Goal: Book appointment/travel/reservation

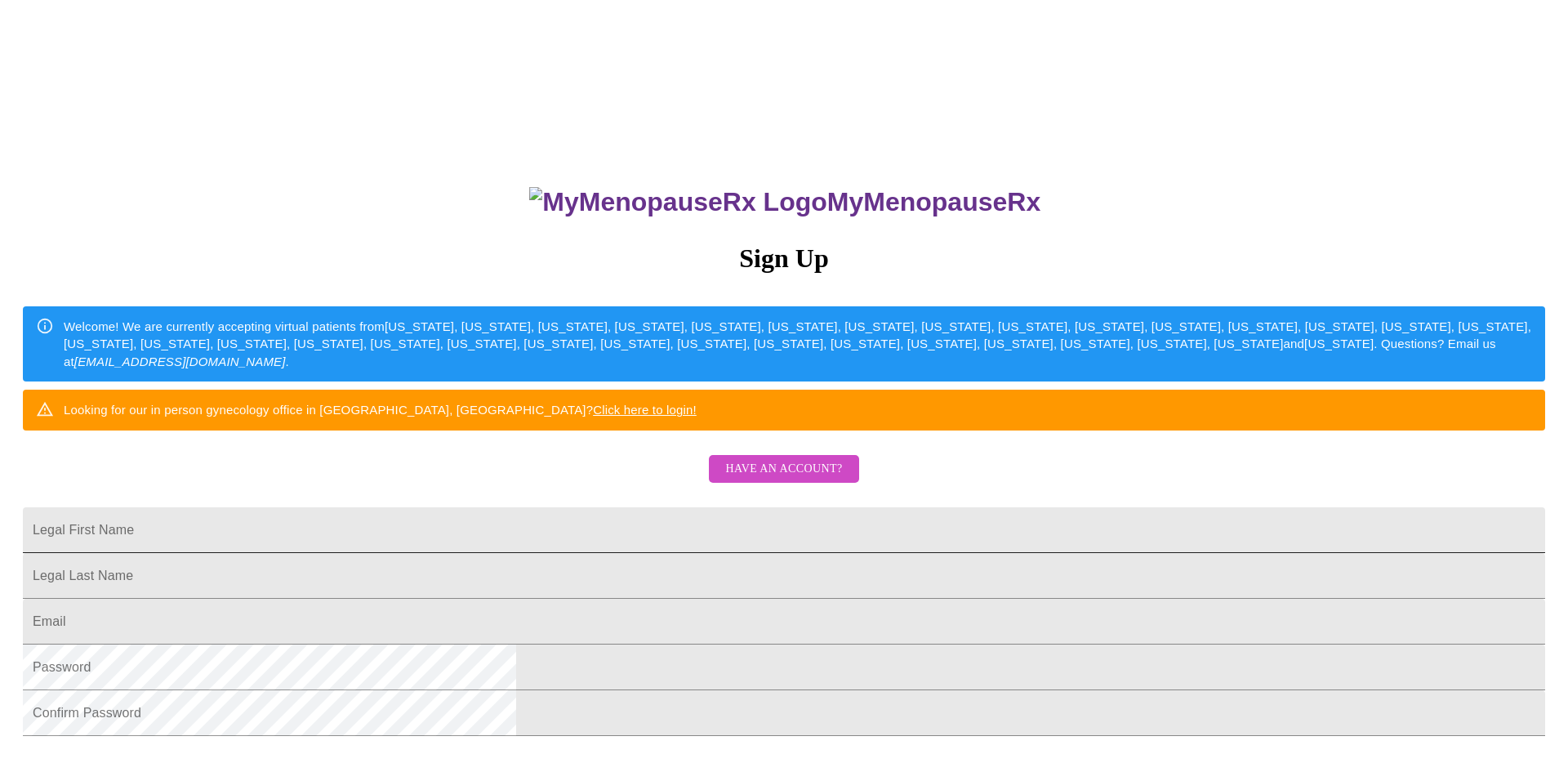
click at [615, 553] on input "Legal First Name" at bounding box center [784, 529] width 1522 height 46
type input "Giselle"
click at [627, 598] on input "Legal First Name" at bounding box center [784, 575] width 1522 height 46
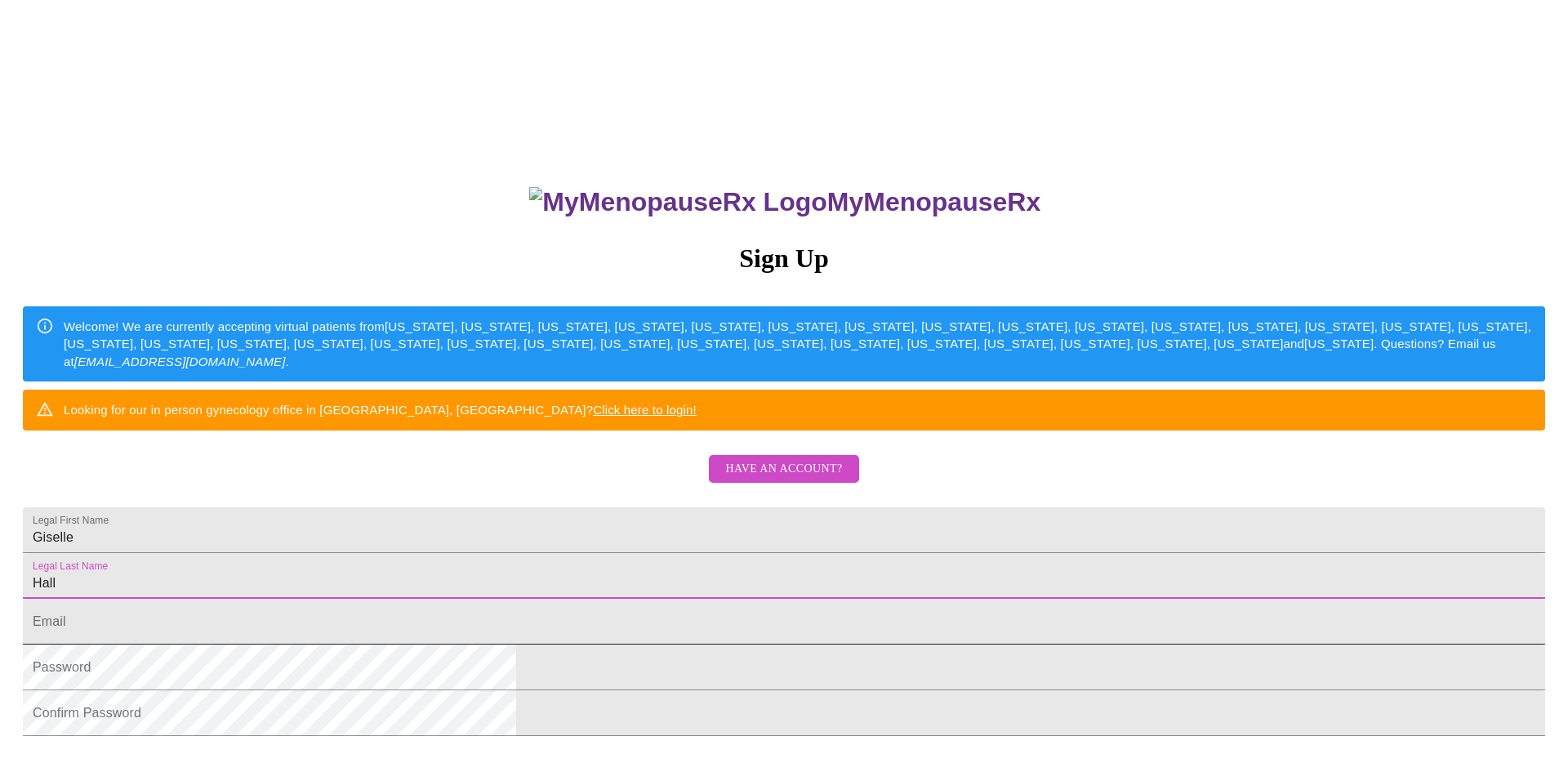
type input "Hall"
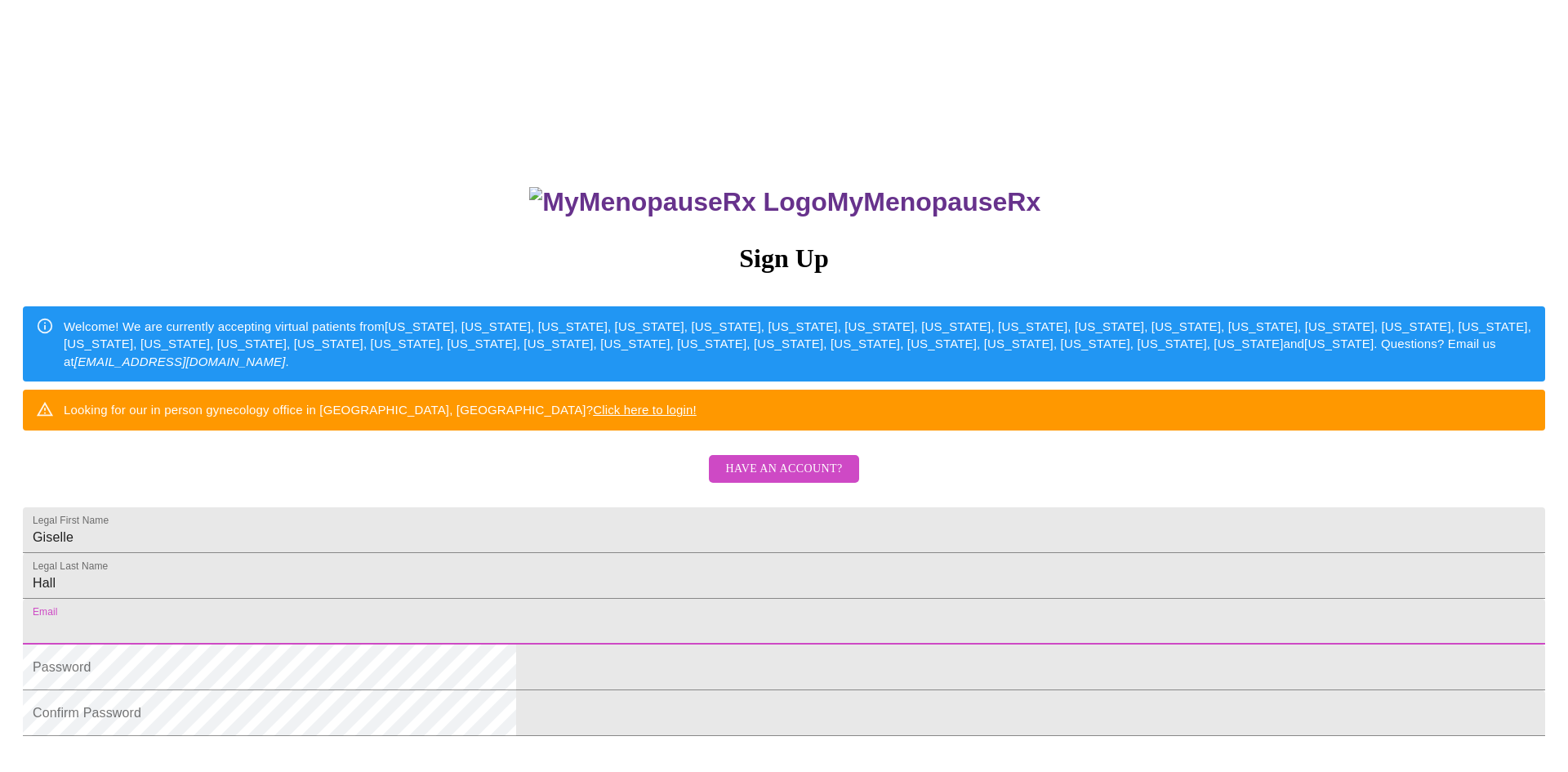
click at [628, 644] on input "Legal First Name" at bounding box center [784, 621] width 1522 height 46
type input "[EMAIL_ADDRESS][DOMAIN_NAME]"
click at [1040, 634] on div "MyMenopauseRx Sign Up Welcome! We are currently accepting virtual patients from…" at bounding box center [784, 547] width 1555 height 772
click at [1562, 93] on div "MyMenopauseRx Sign Up Welcome! We are currently accepting virtual patients from…" at bounding box center [784, 470] width 1555 height 926
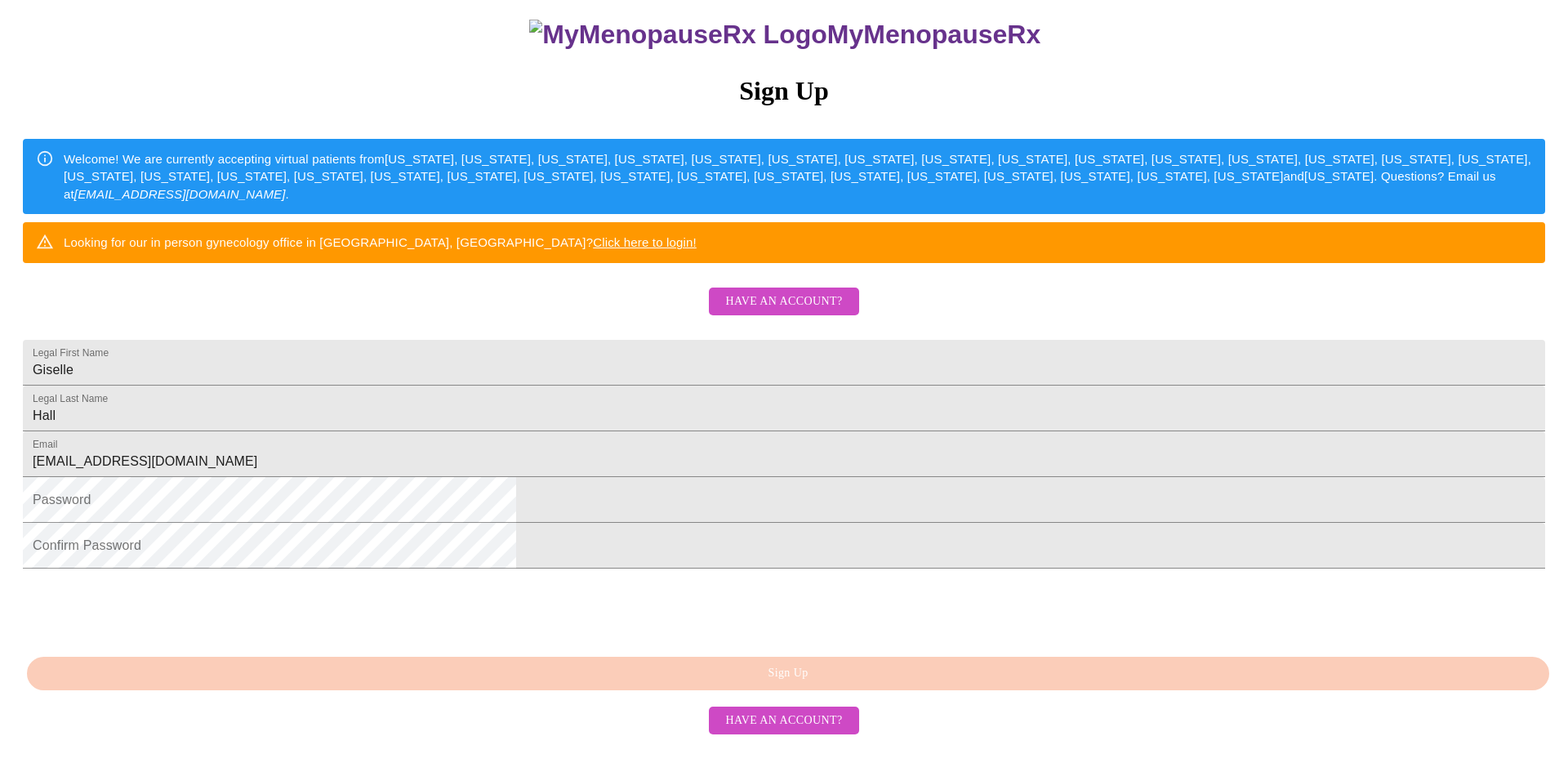
scroll to position [264, 0]
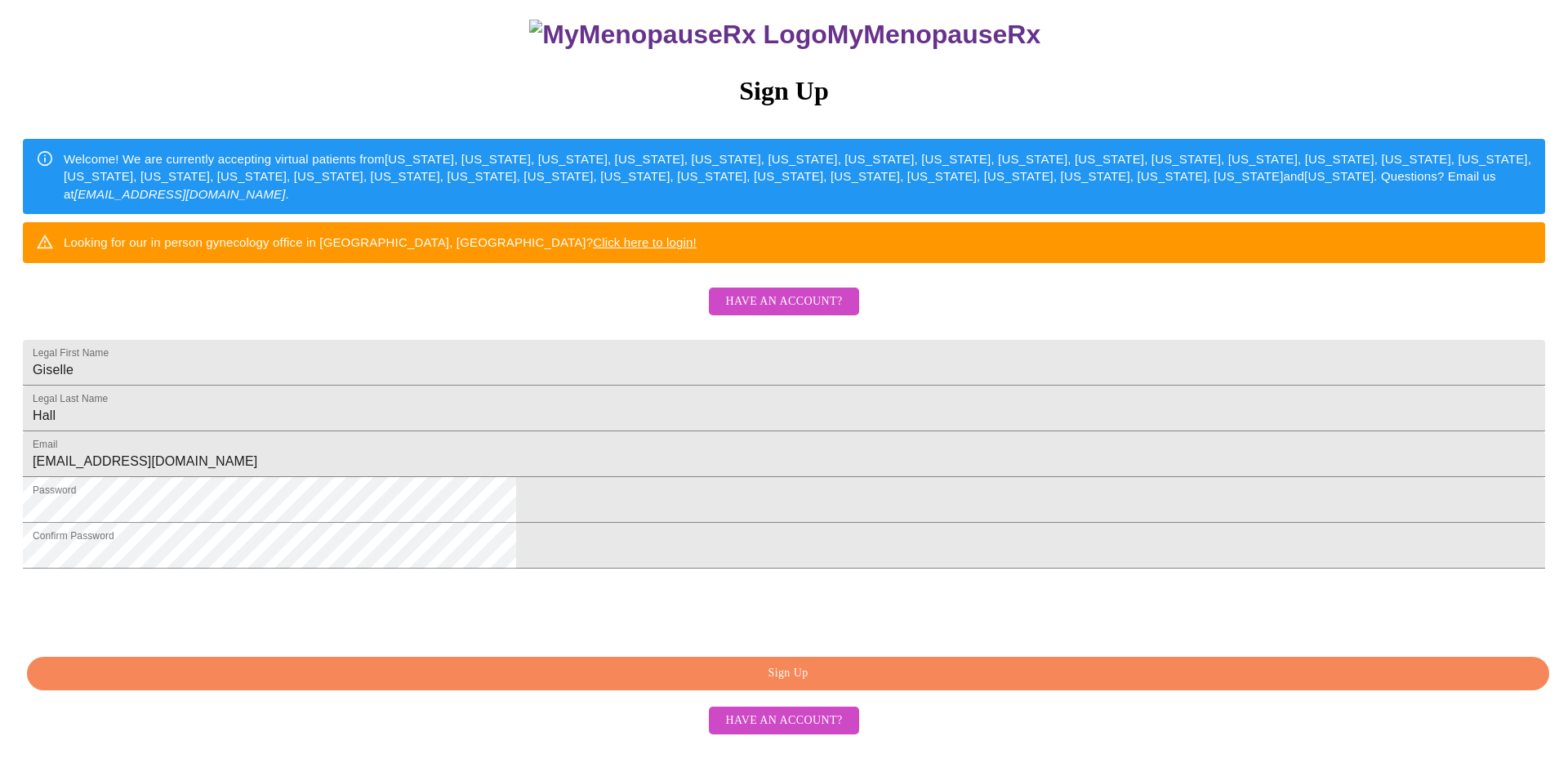
click at [860, 683] on span "Sign Up" at bounding box center [788, 674] width 1485 height 21
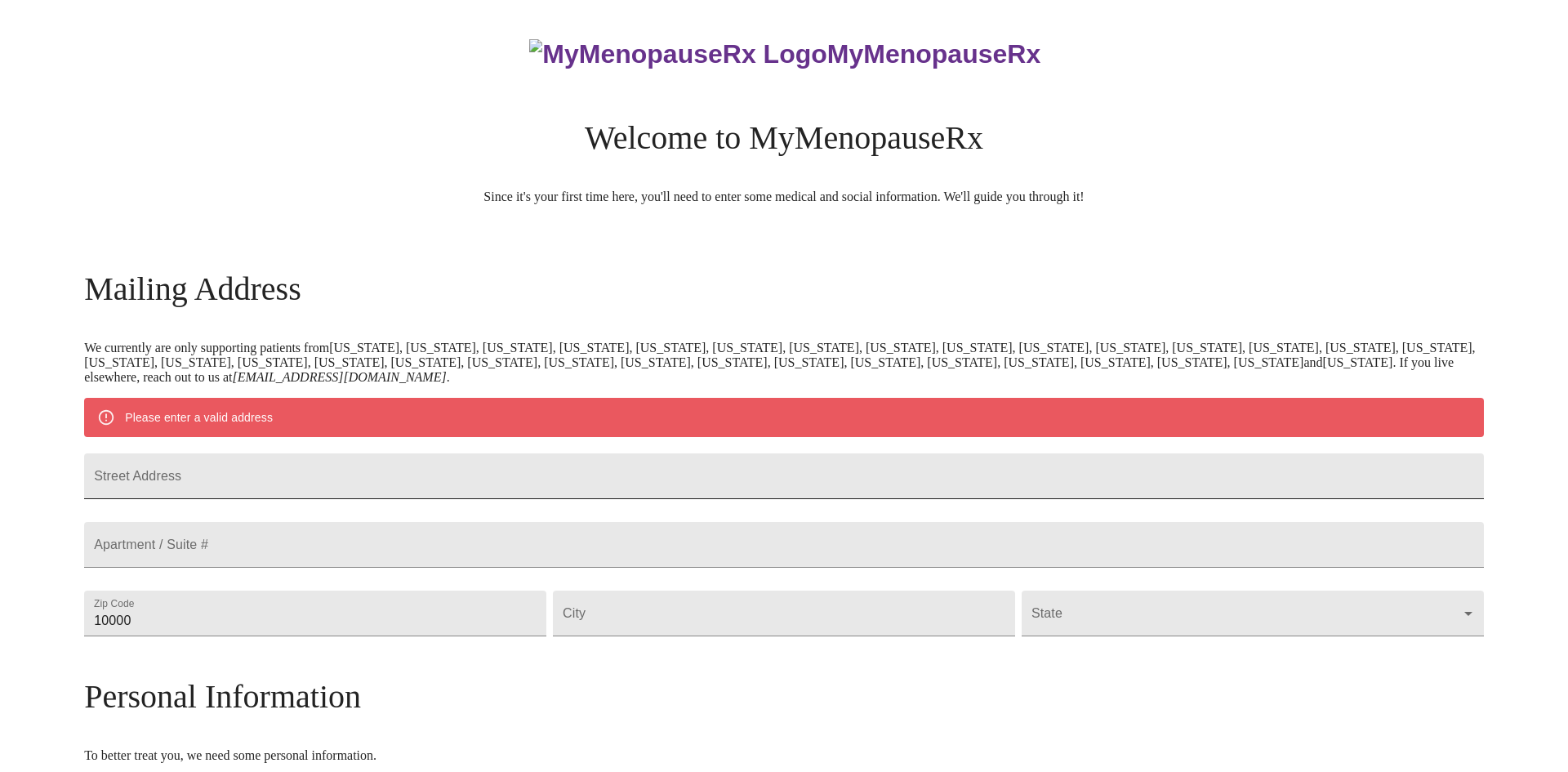
click at [365, 477] on input "Street Address" at bounding box center [784, 476] width 1400 height 46
type input "[STREET_ADDRESS]"
click at [316, 636] on input "10000" at bounding box center [314, 613] width 462 height 46
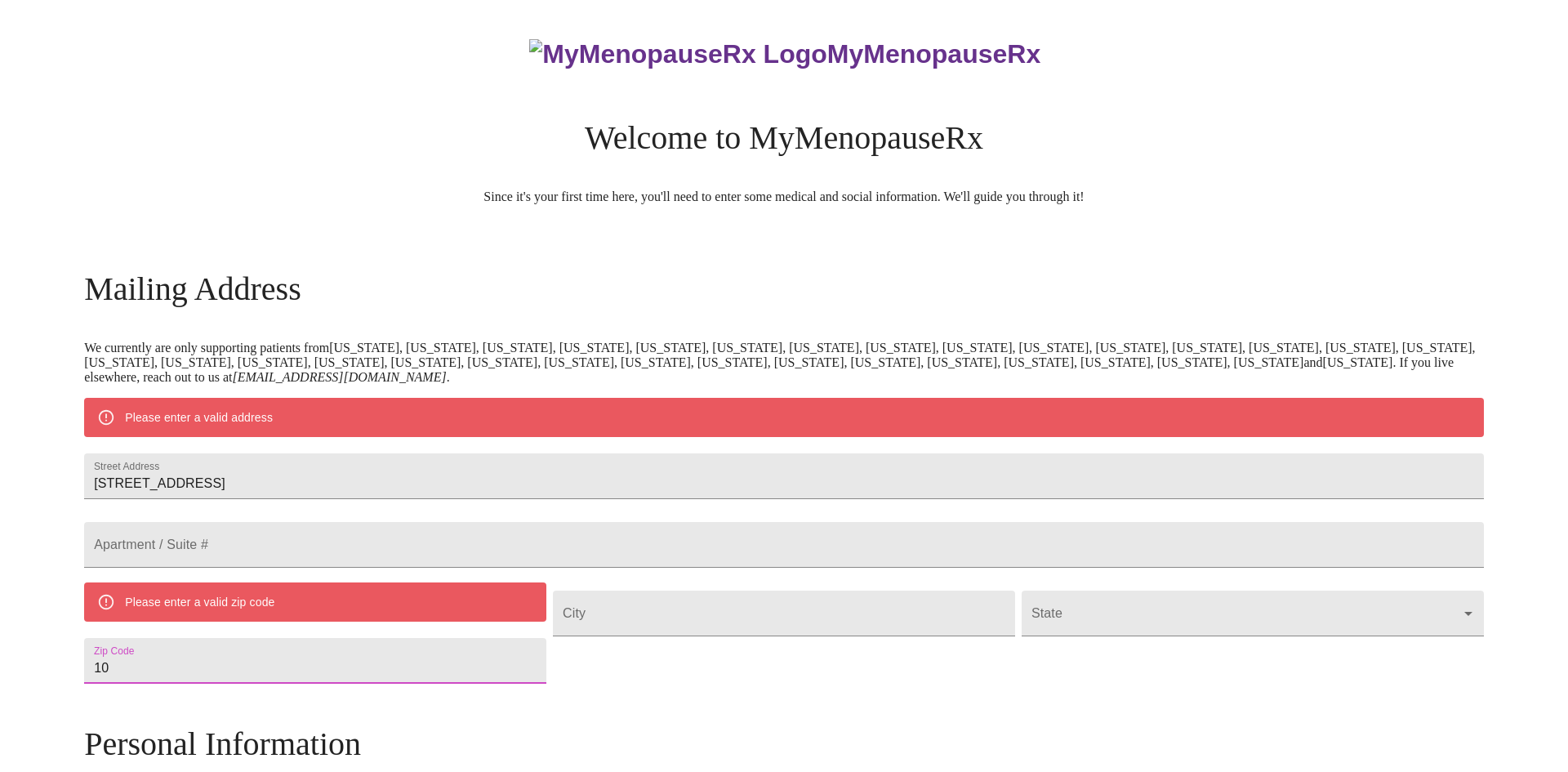
type input "1"
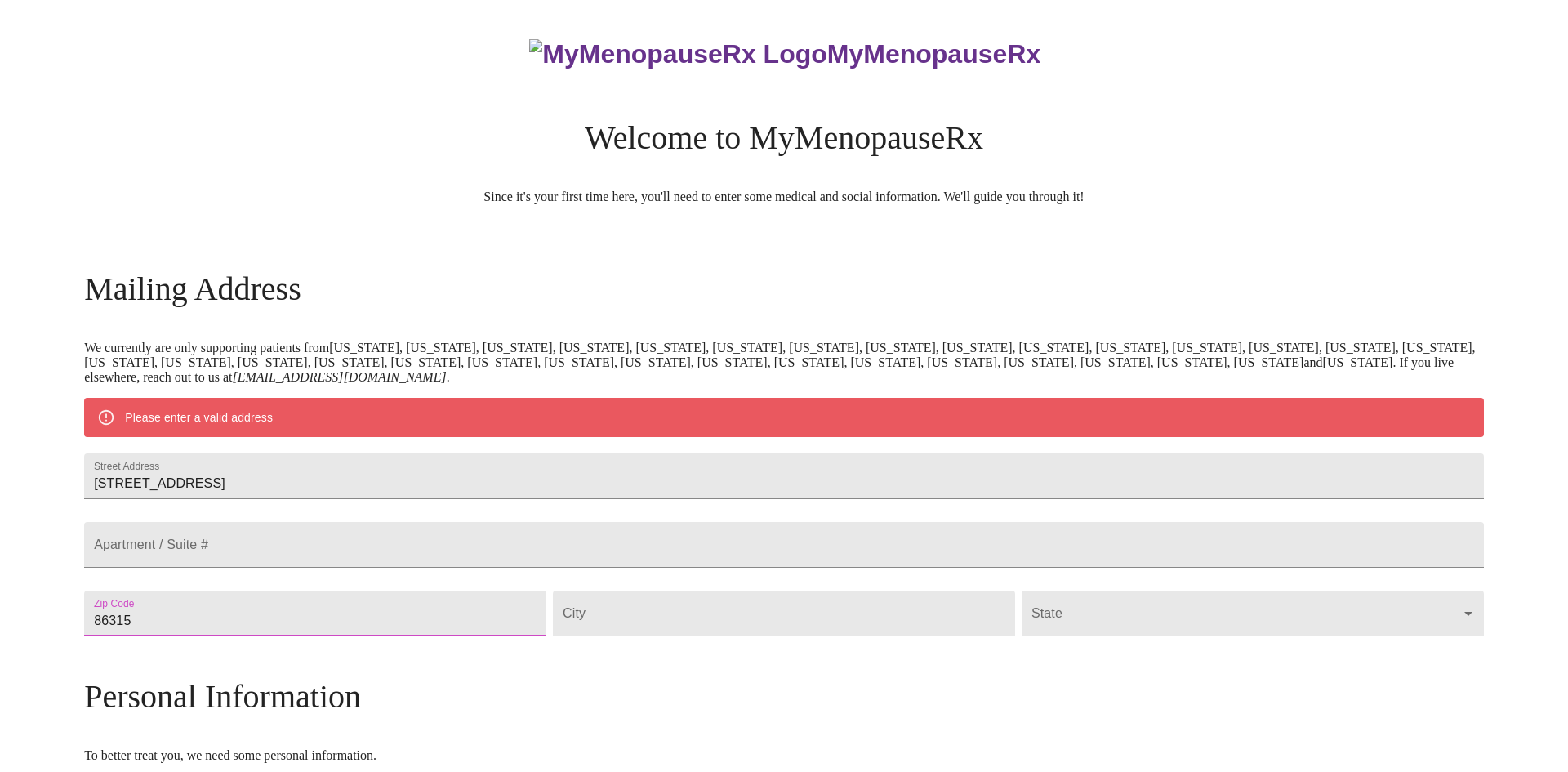
type input "86315"
click at [663, 636] on input "Street Address" at bounding box center [784, 613] width 462 height 46
type input "[GEOGRAPHIC_DATA]"
click at [1057, 668] on body "MyMenopauseRx Welcome to MyMenopauseRx Since it's your first time here, you'll …" at bounding box center [784, 643] width 1555 height 1273
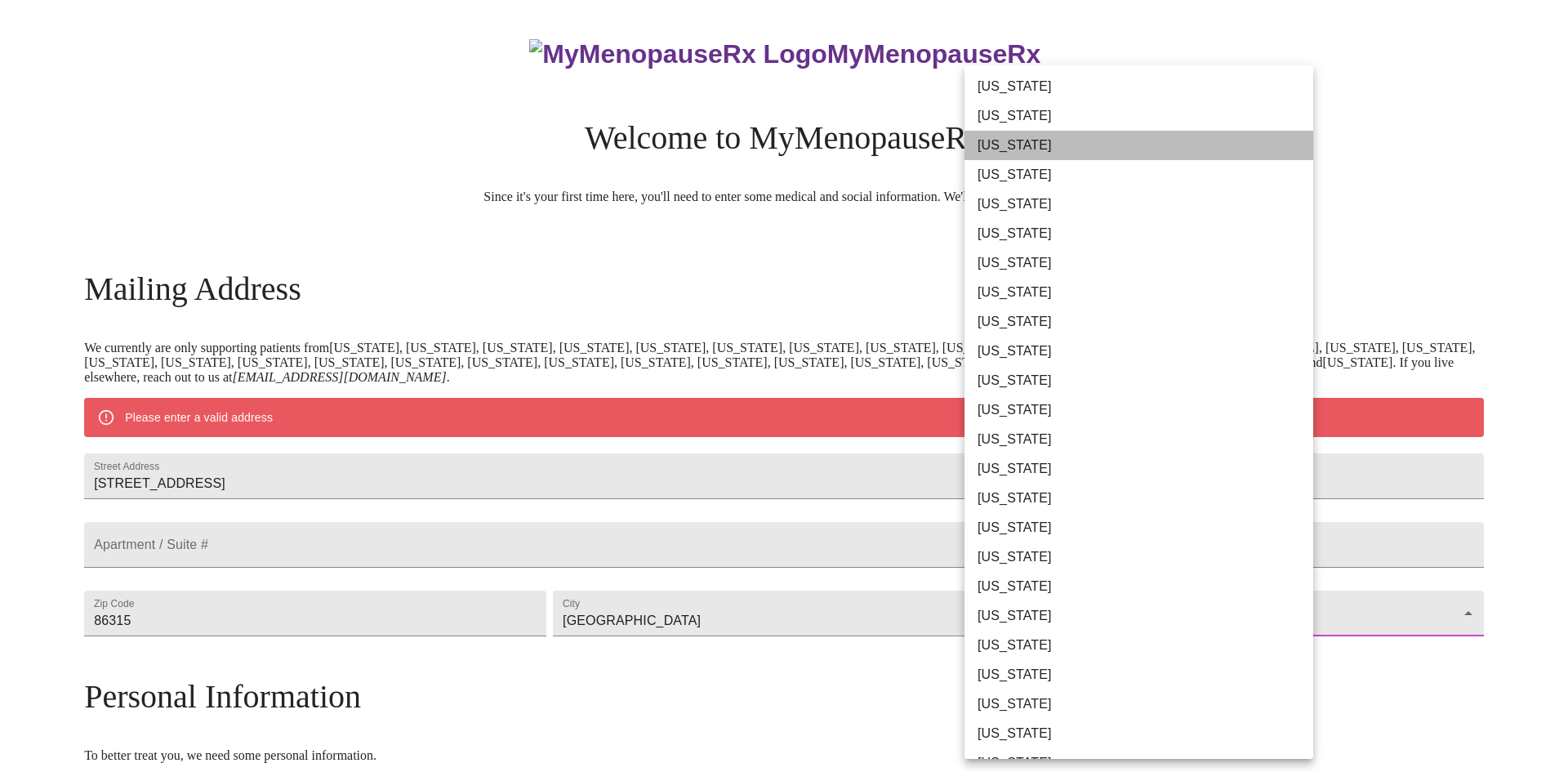
click at [1087, 157] on li "[US_STATE]" at bounding box center [1139, 145] width 349 height 29
type input "[US_STATE]"
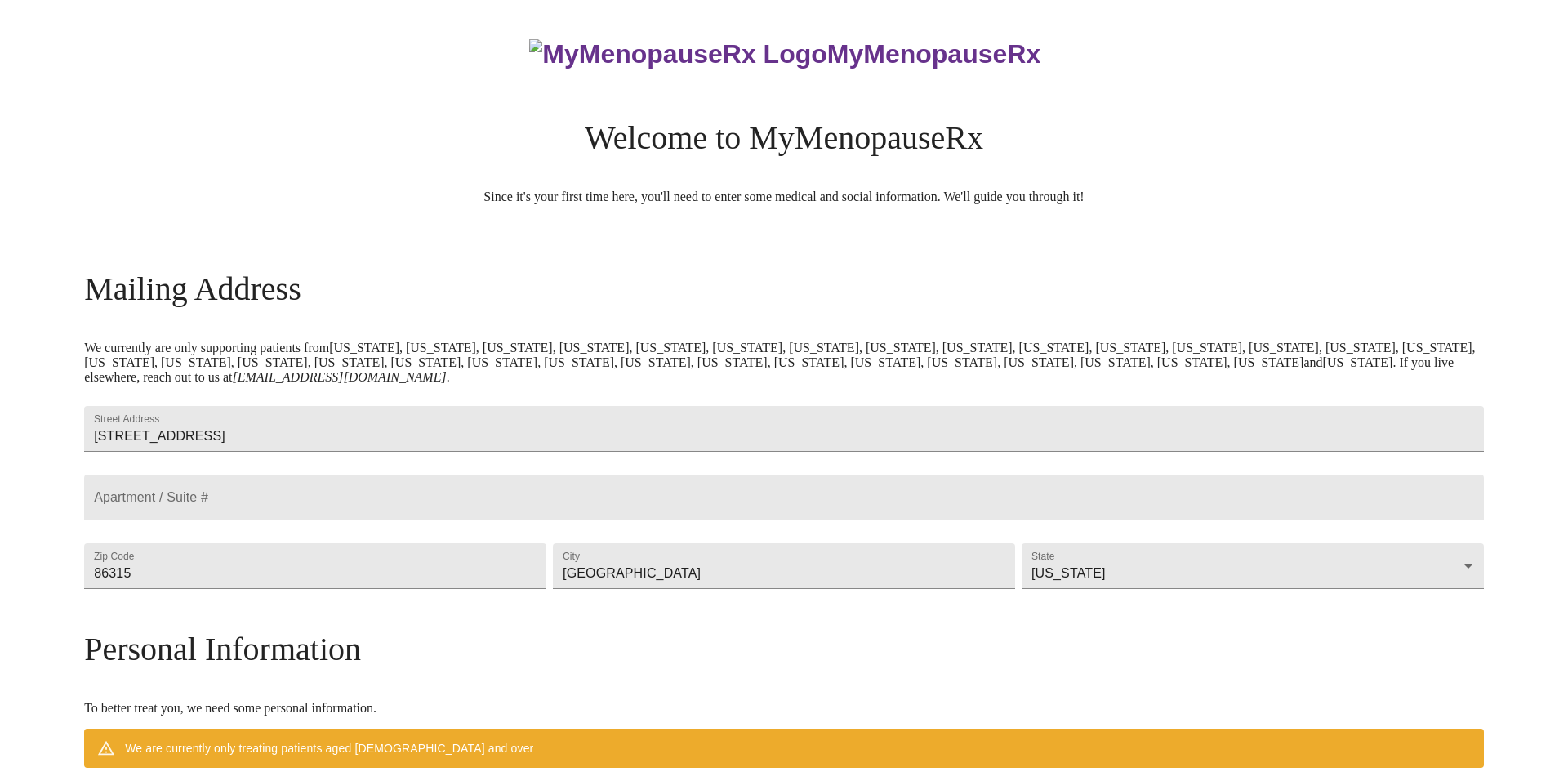
click at [1508, 142] on div "MyMenopauseRx Welcome to MyMenopauseRx Since it's your first time here, you'll …" at bounding box center [784, 619] width 1555 height 1225
click at [1562, 102] on div "MyMenopauseRx Welcome to MyMenopauseRx Since it's your first time here, you'll …" at bounding box center [784, 619] width 1555 height 1225
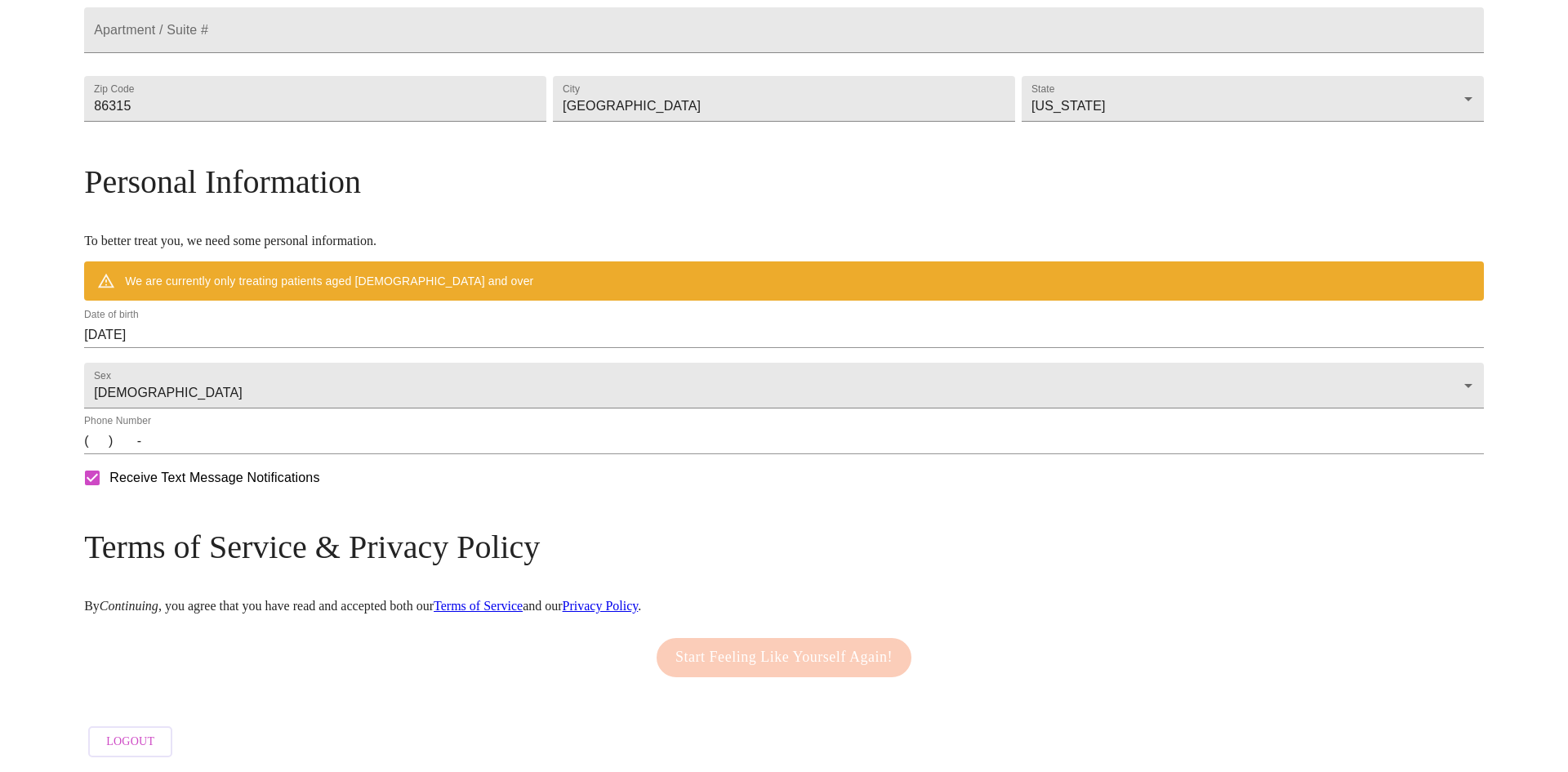
scroll to position [514, 0]
click at [274, 323] on input "[DATE]" at bounding box center [784, 335] width 1400 height 26
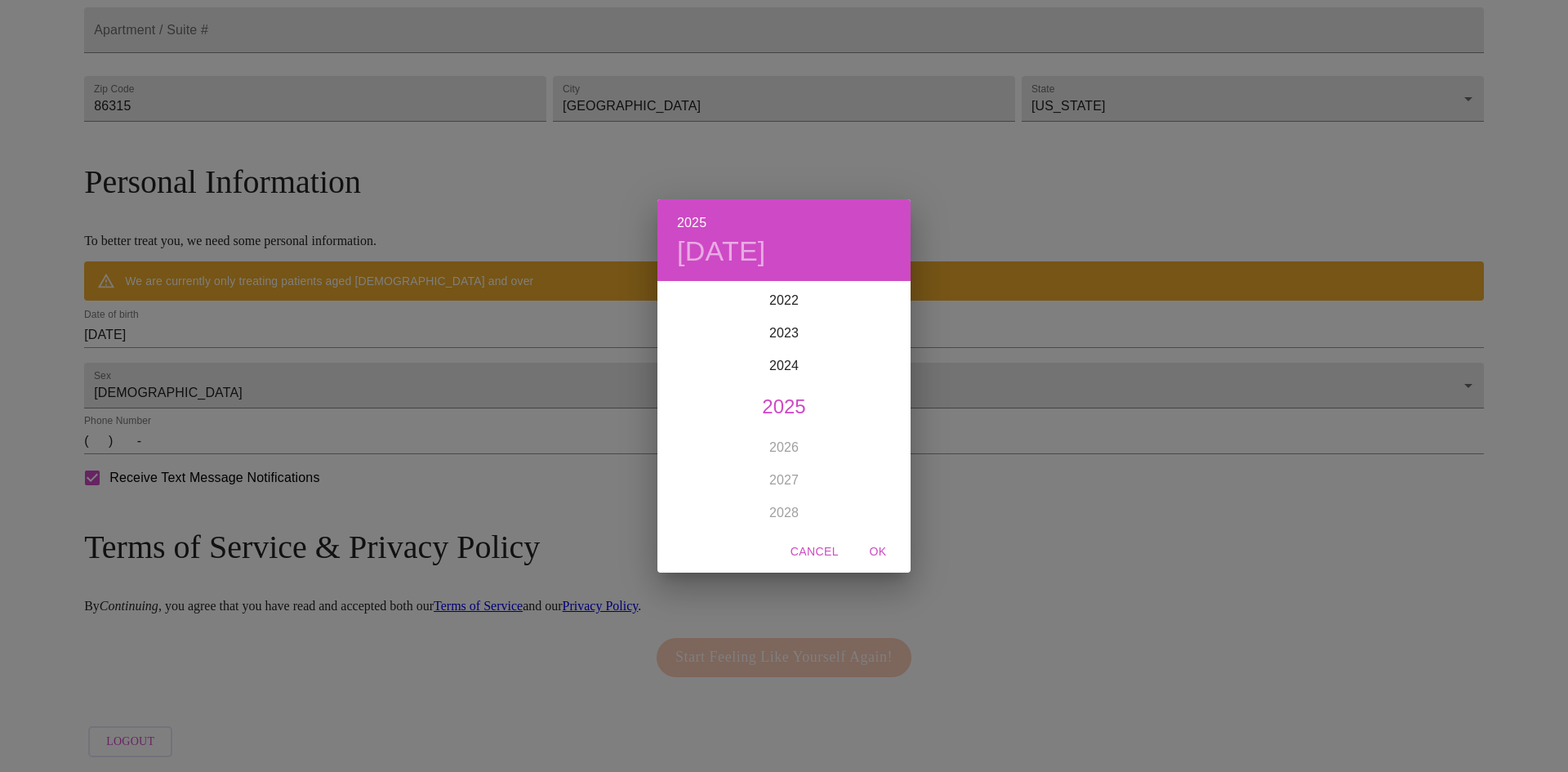
scroll to position [4017, 0]
drag, startPoint x: 912, startPoint y: 429, endPoint x: 906, endPoint y: 450, distance: 21.8
click at [907, 455] on div "2025 [DATE] 1900 1901 1902 1903 1904 1905 1906 1907 1908 1909 1910 1911 1912 19…" at bounding box center [784, 386] width 1568 height 772
click at [790, 341] on div "1977" at bounding box center [784, 339] width 253 height 33
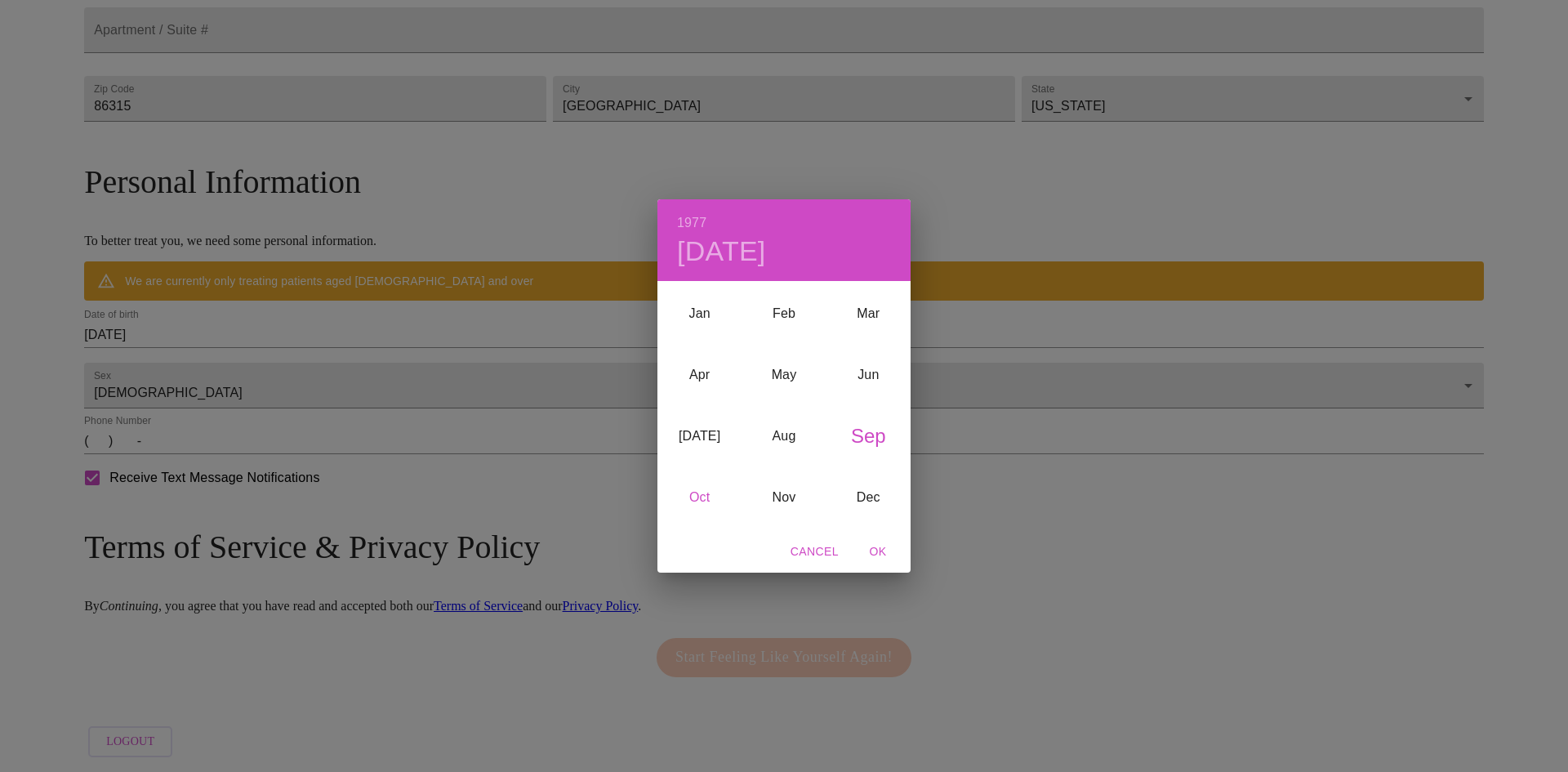
click at [701, 498] on div "Oct" at bounding box center [699, 497] width 84 height 61
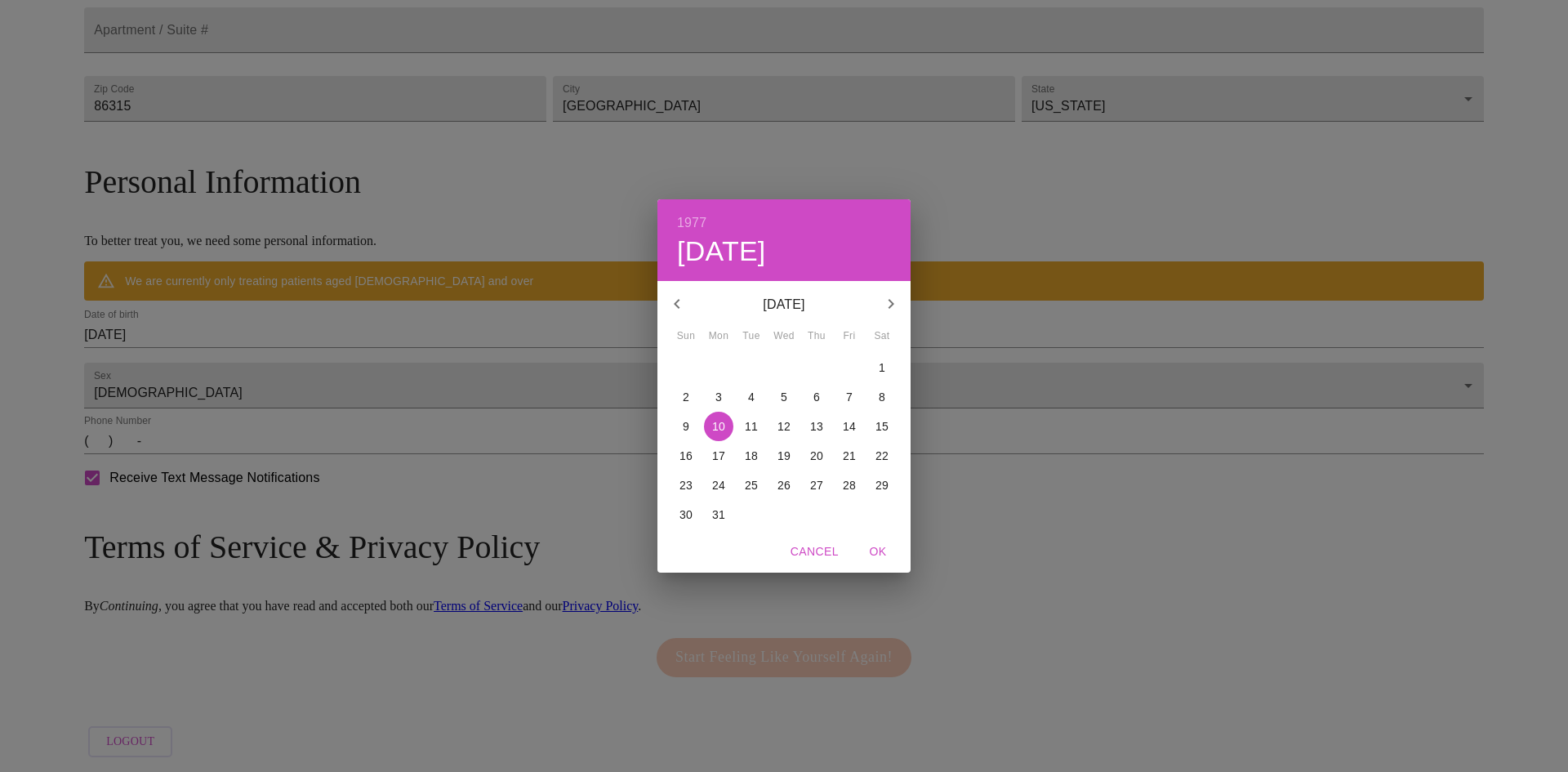
click at [723, 485] on p "24" at bounding box center [719, 484] width 13 height 16
click at [879, 547] on span "OK" at bounding box center [878, 552] width 39 height 21
type input "[DATE]"
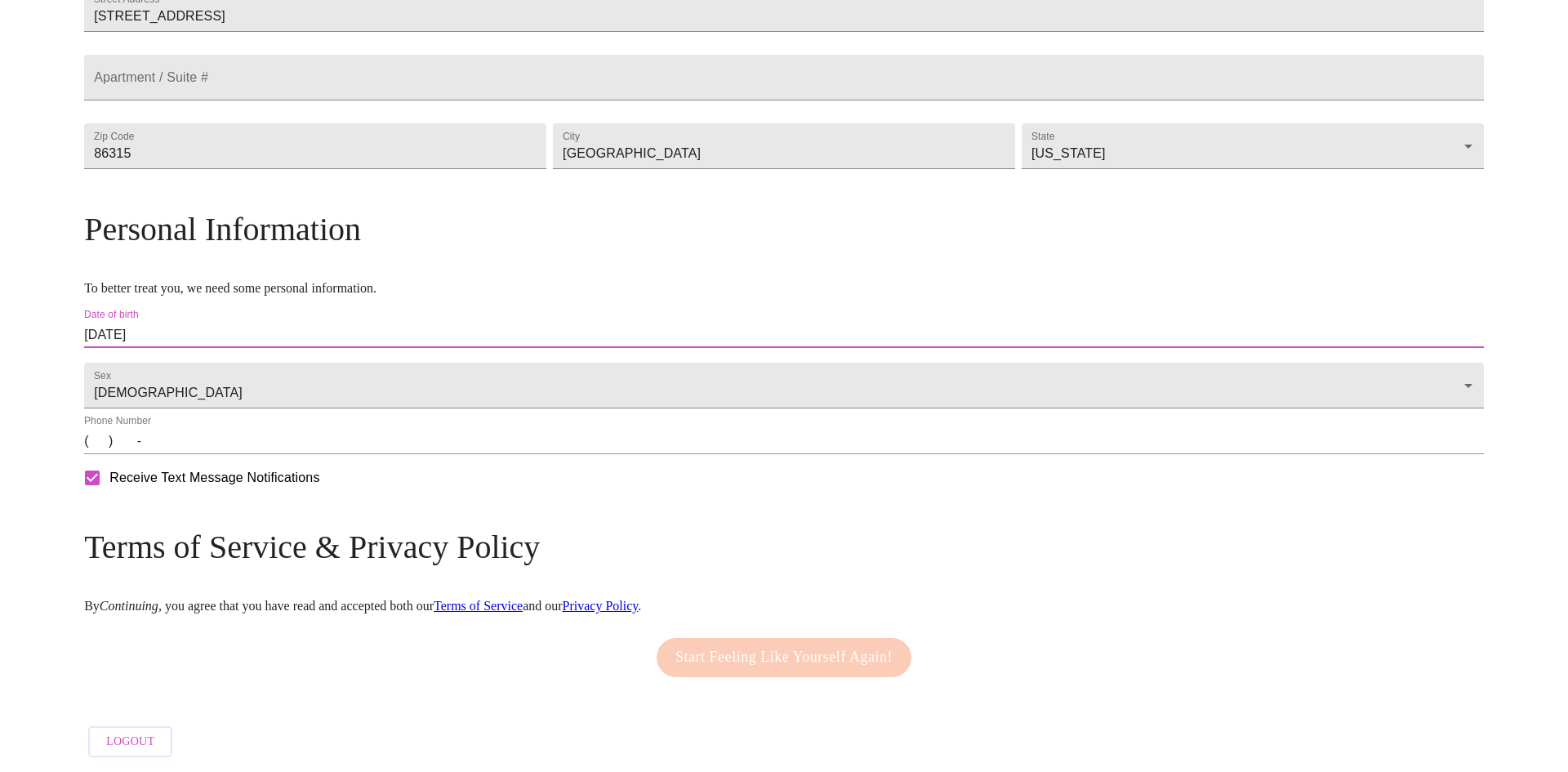
click at [263, 446] on input "(   )    -" at bounding box center [784, 440] width 1400 height 26
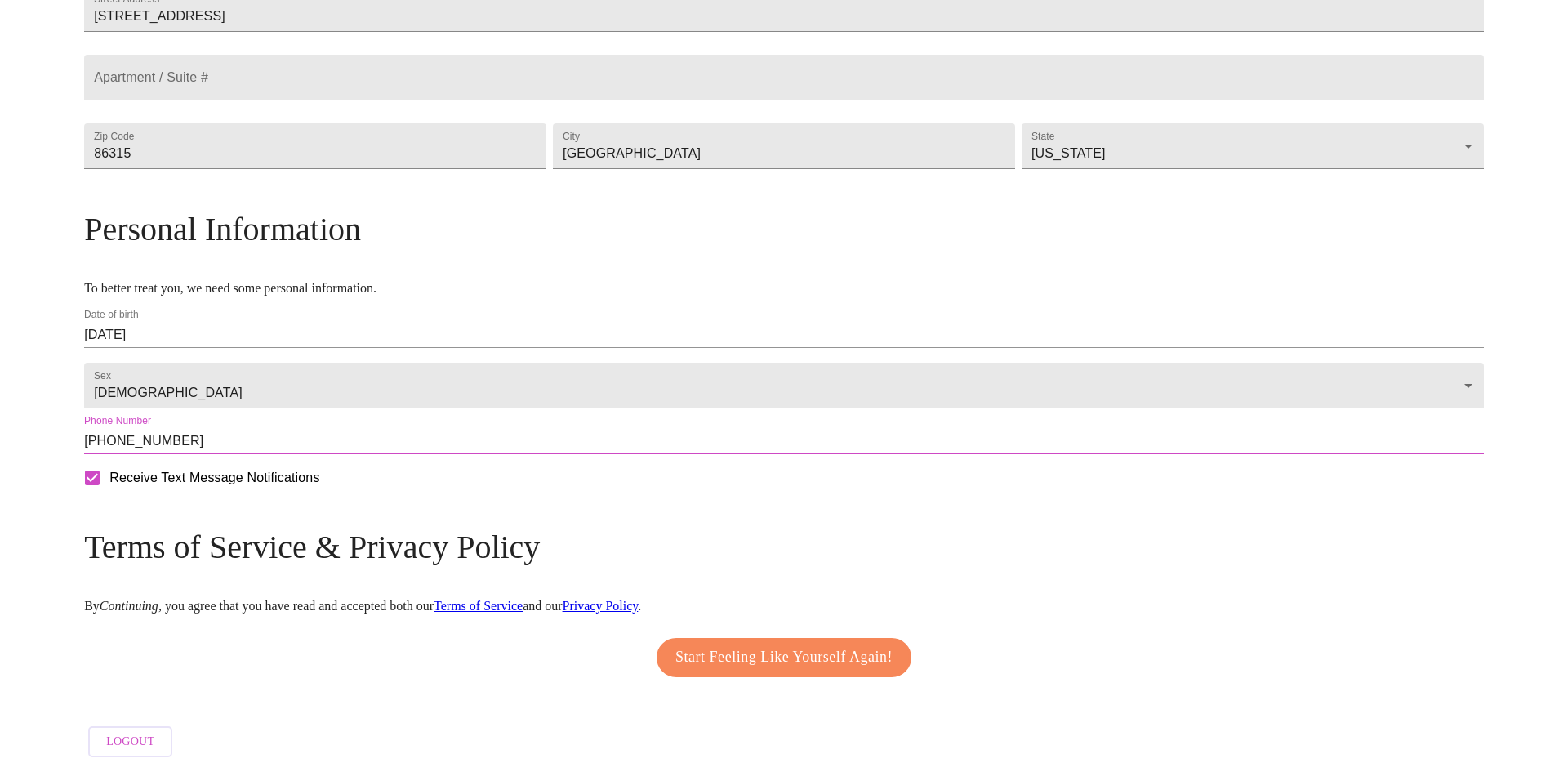
type input "[PHONE_NUMBER]"
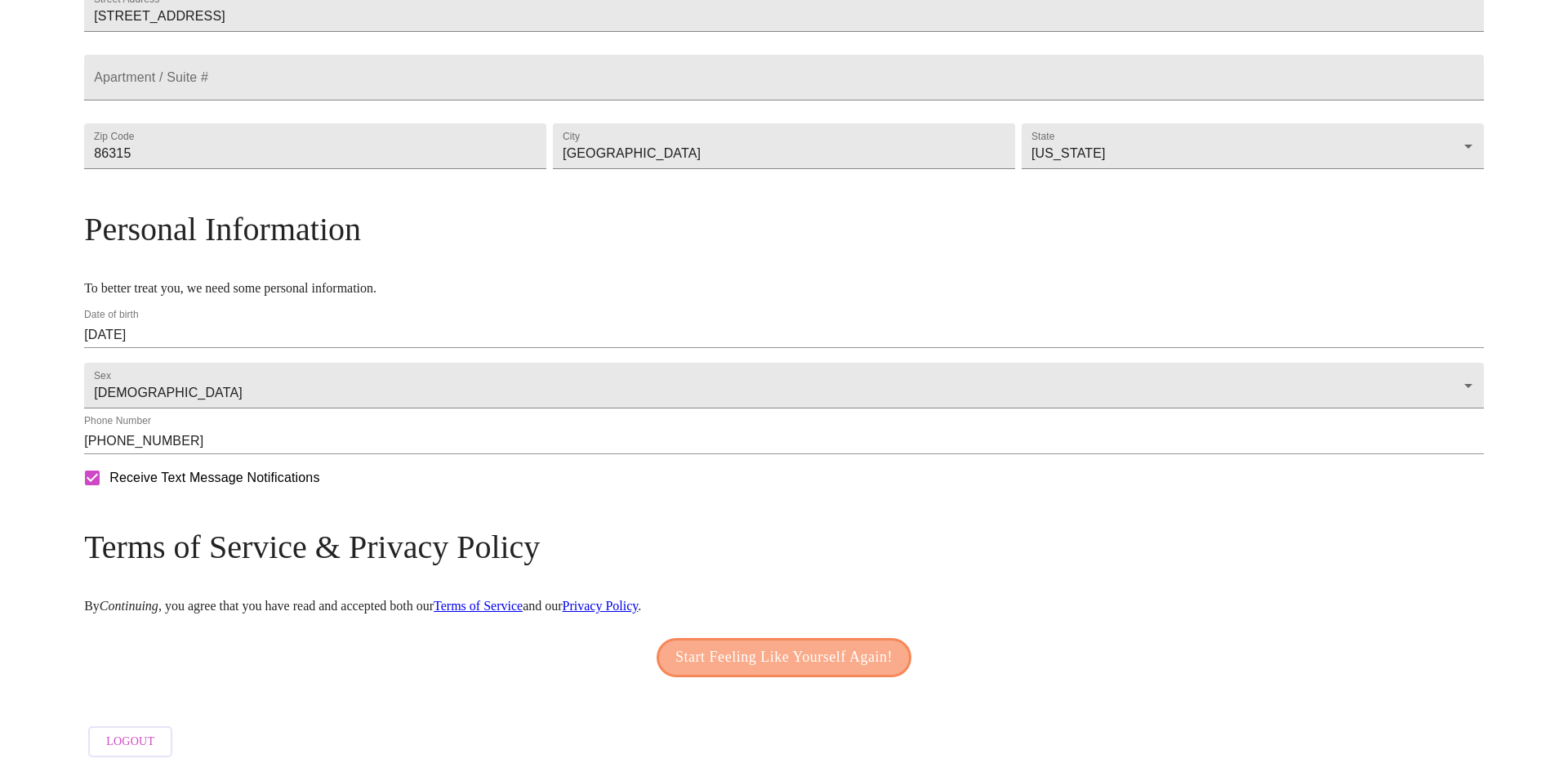
click at [735, 644] on span "Start Feeling Like Yourself Again!" at bounding box center [784, 657] width 218 height 26
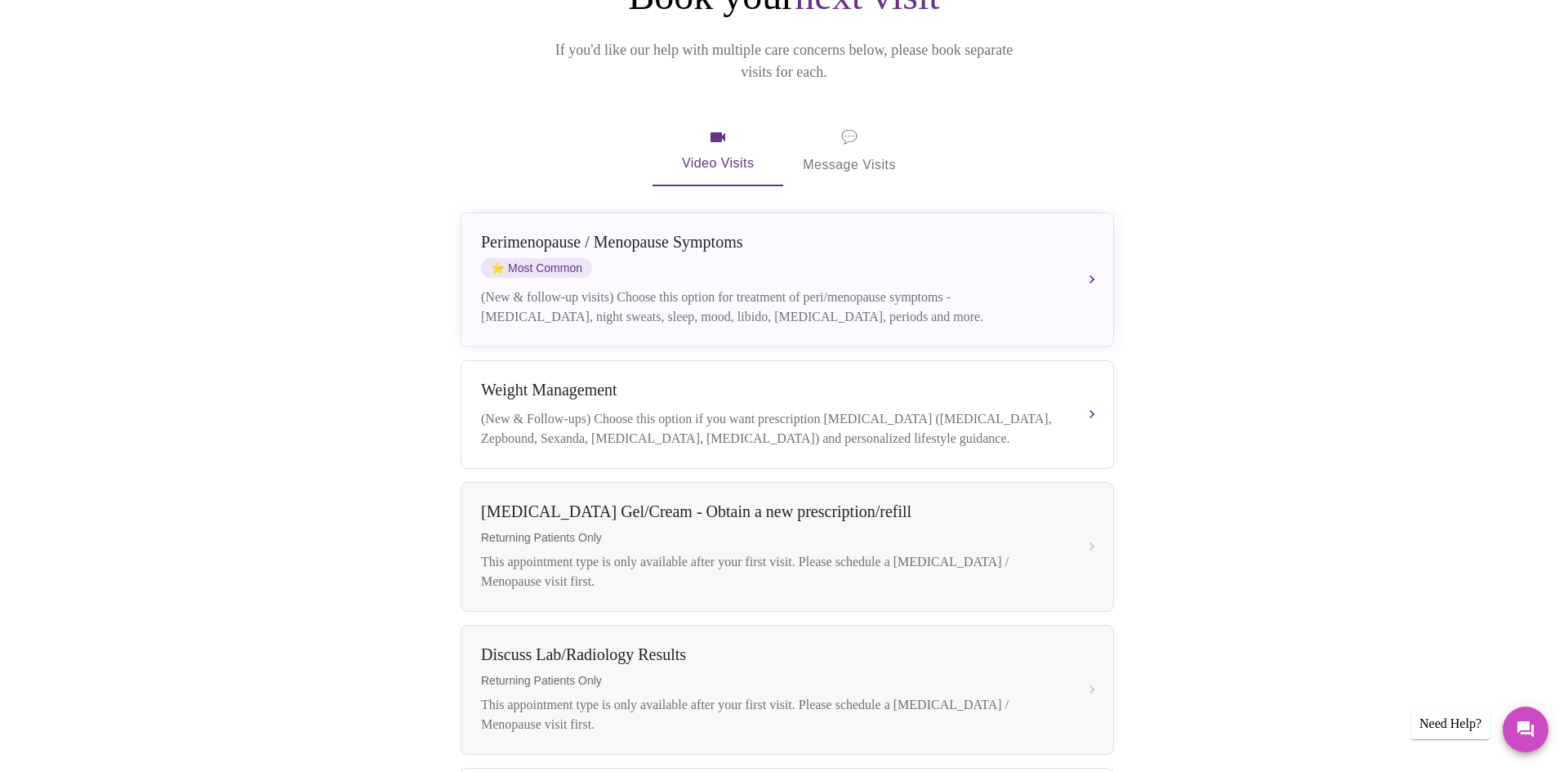
scroll to position [274, 0]
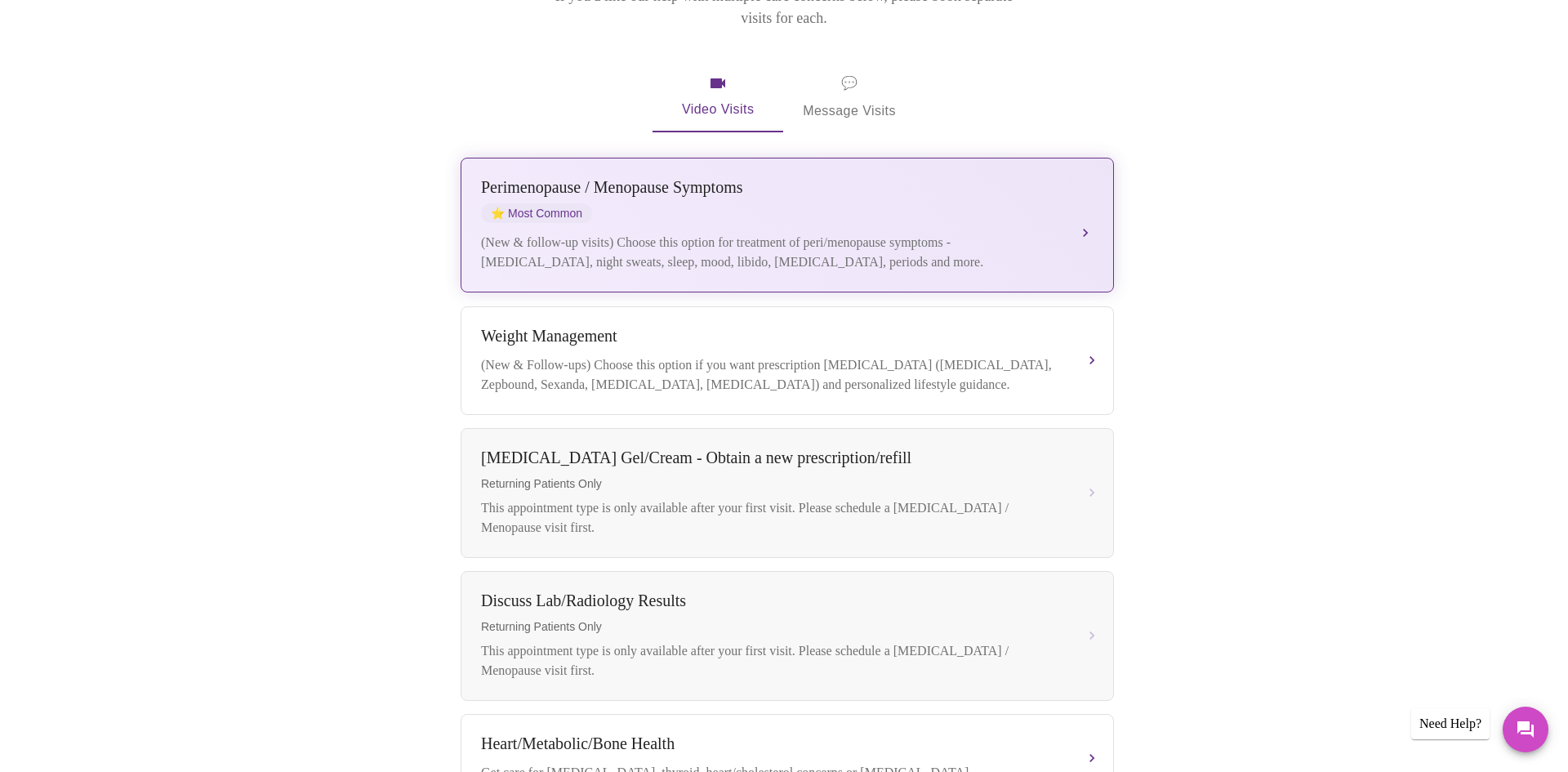
click at [591, 203] on span "⭐ Most Common" at bounding box center [536, 212] width 111 height 20
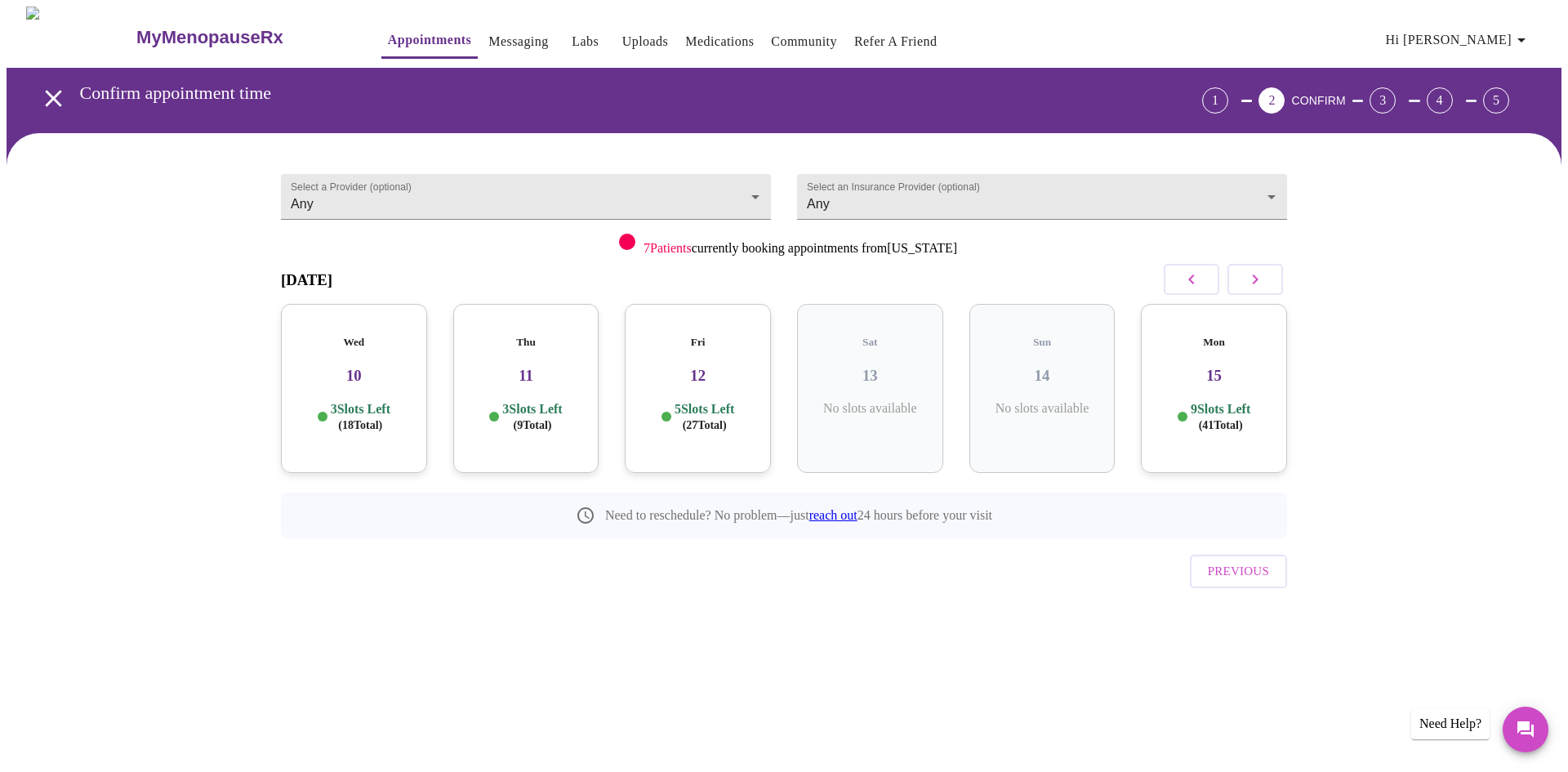
click at [530, 370] on div "Thu 11 3 Slots Left ( 9 Total)" at bounding box center [526, 389] width 146 height 169
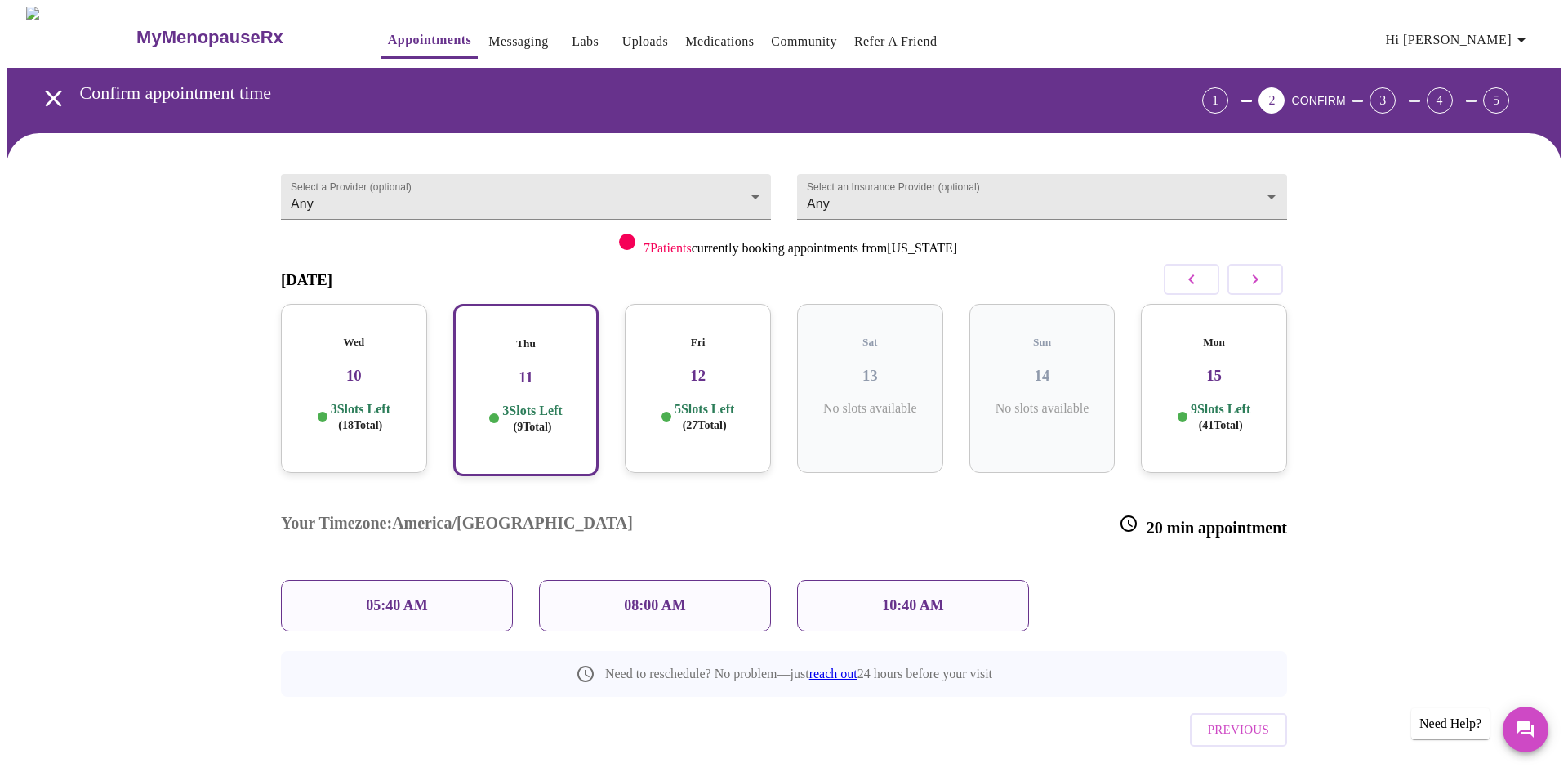
click at [919, 597] on p "10:40 AM" at bounding box center [913, 605] width 62 height 17
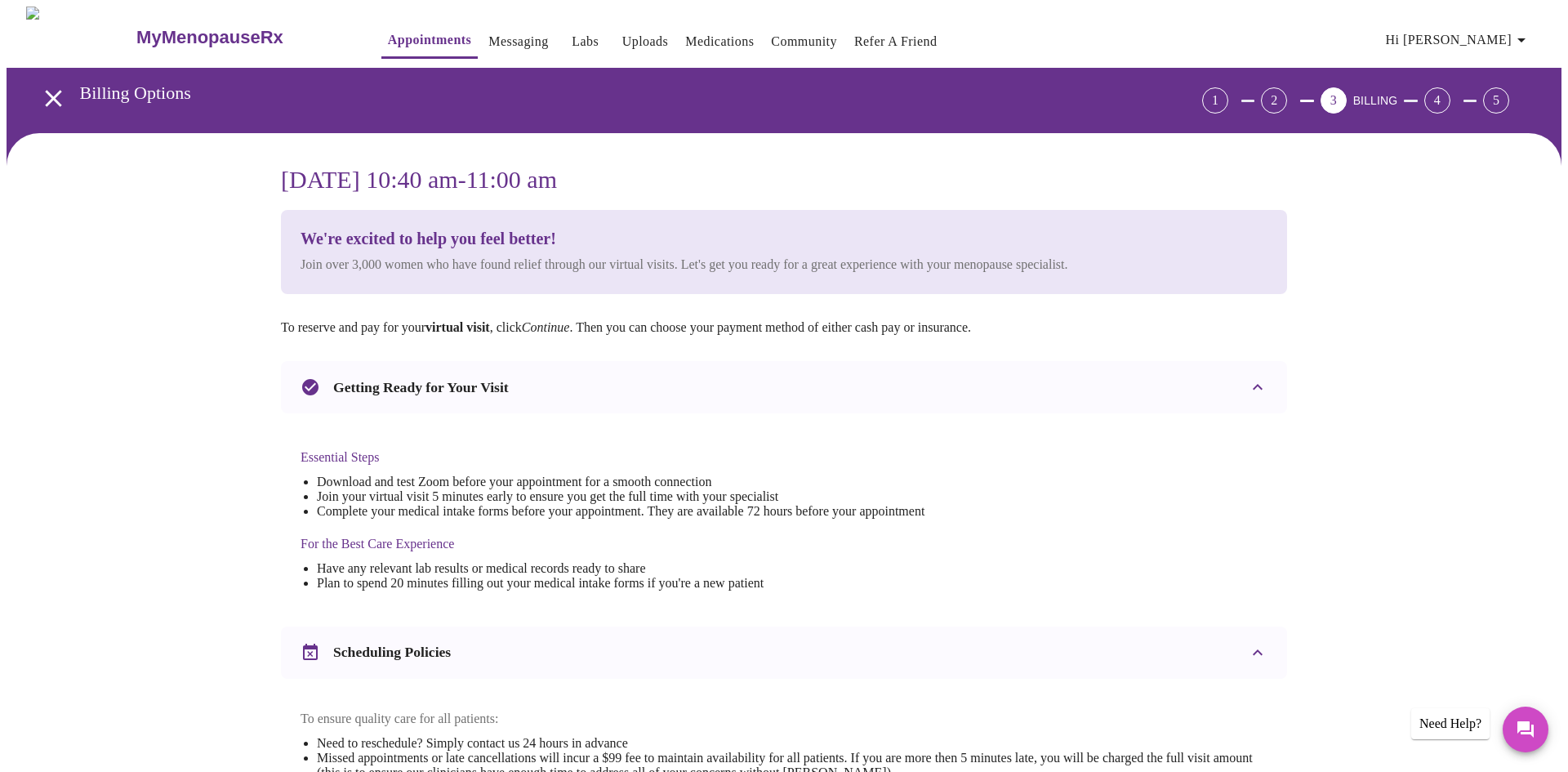
click at [1562, 216] on div "[DATE] 10:40 am - 11:00 am We're excited to help you feel better! Join over 3,0…" at bounding box center [784, 646] width 1555 height 1027
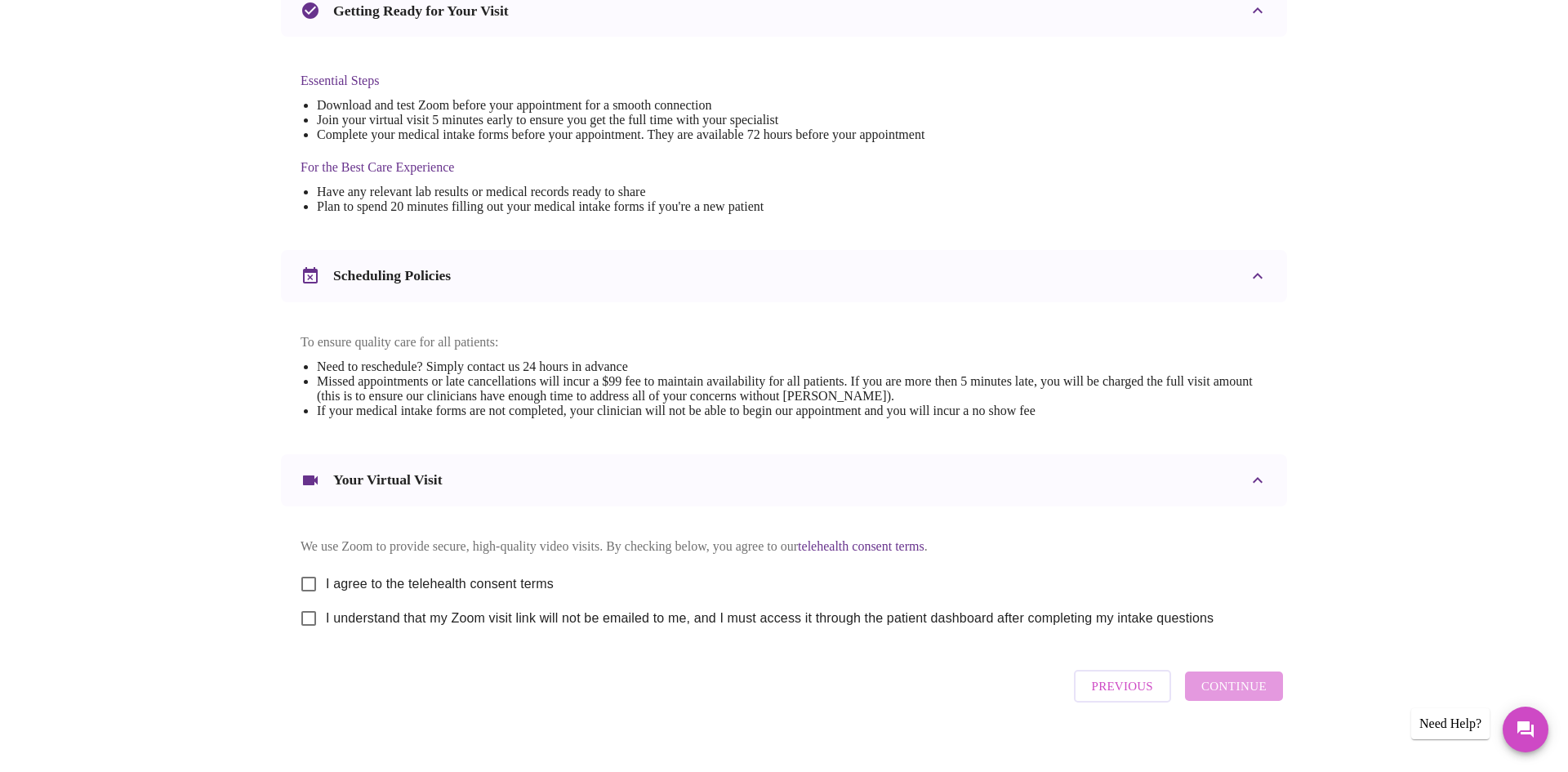
scroll to position [384, 0]
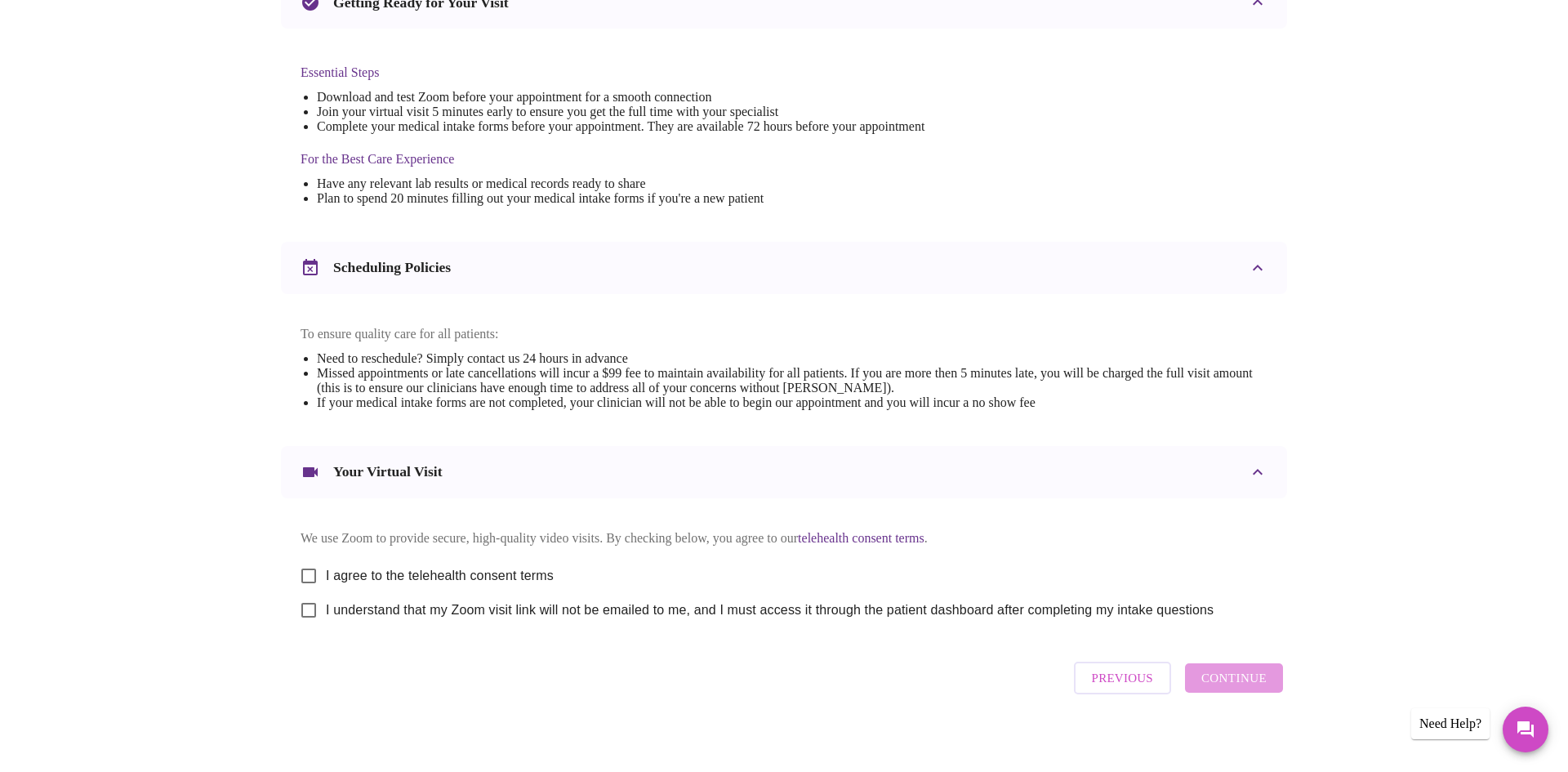
click at [313, 623] on input "I understand that my Zoom visit link will not be emailed to me, and I must acce…" at bounding box center [309, 610] width 35 height 35
checkbox input "true"
click at [1208, 701] on div "Previous Continue" at bounding box center [1179, 677] width 218 height 49
click at [309, 584] on input "I agree to the telehealth consent terms" at bounding box center [309, 576] width 35 height 35
checkbox input "true"
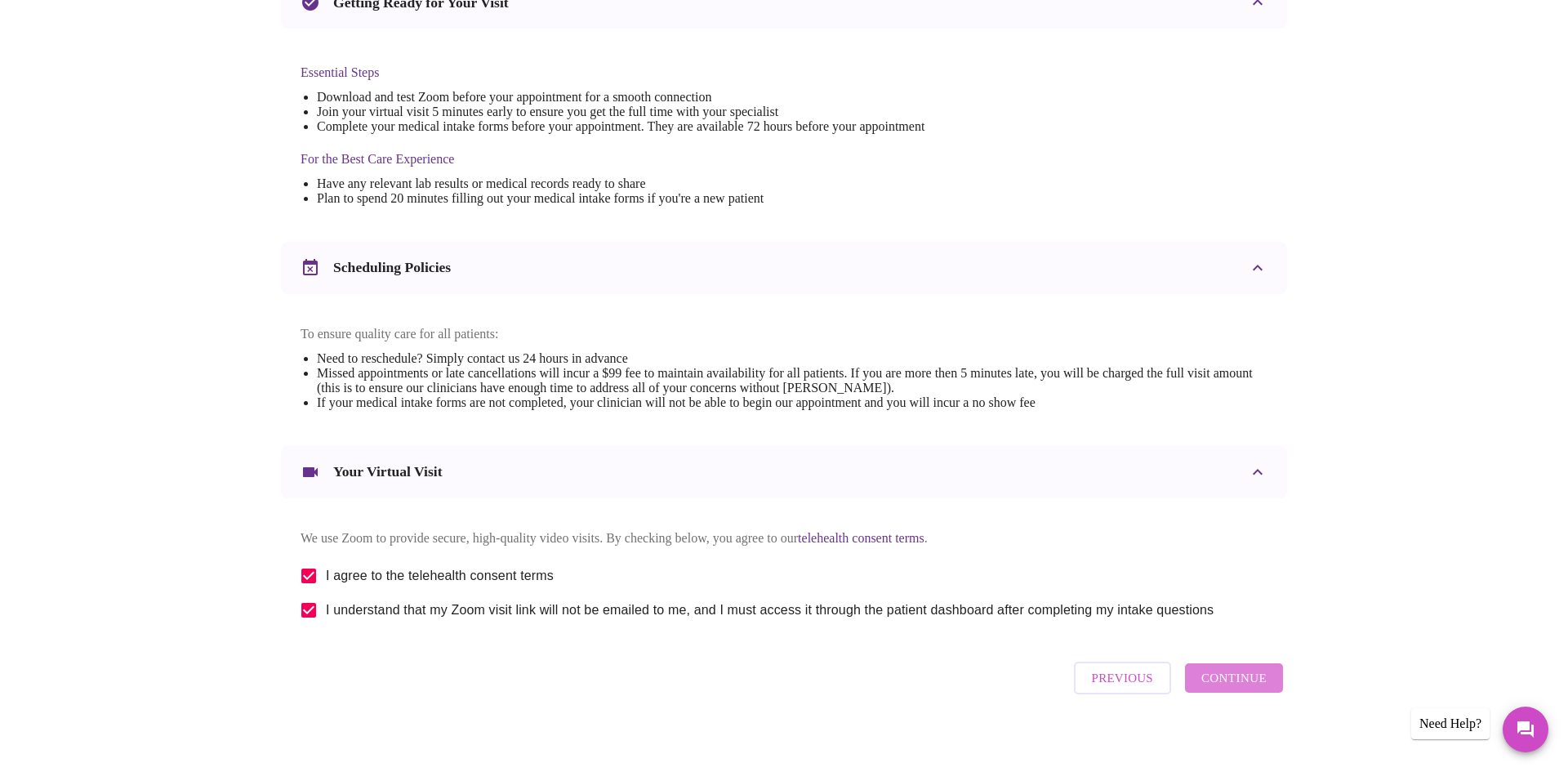
click at [1251, 687] on button "Continue" at bounding box center [1234, 678] width 98 height 29
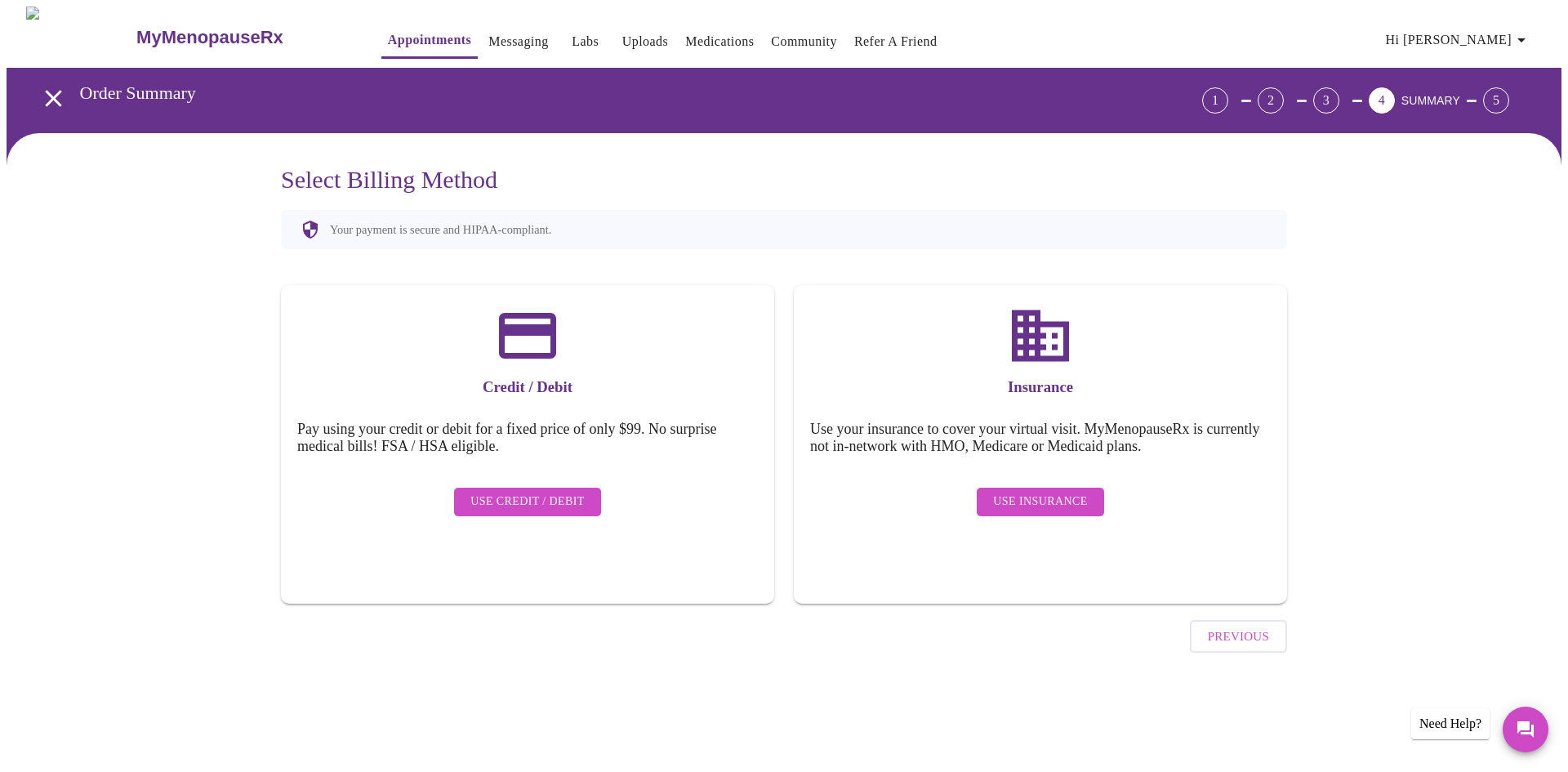
click at [522, 500] on button "Use Credit / Debit" at bounding box center [528, 501] width 147 height 28
